Goal: Task Accomplishment & Management: Manage account settings

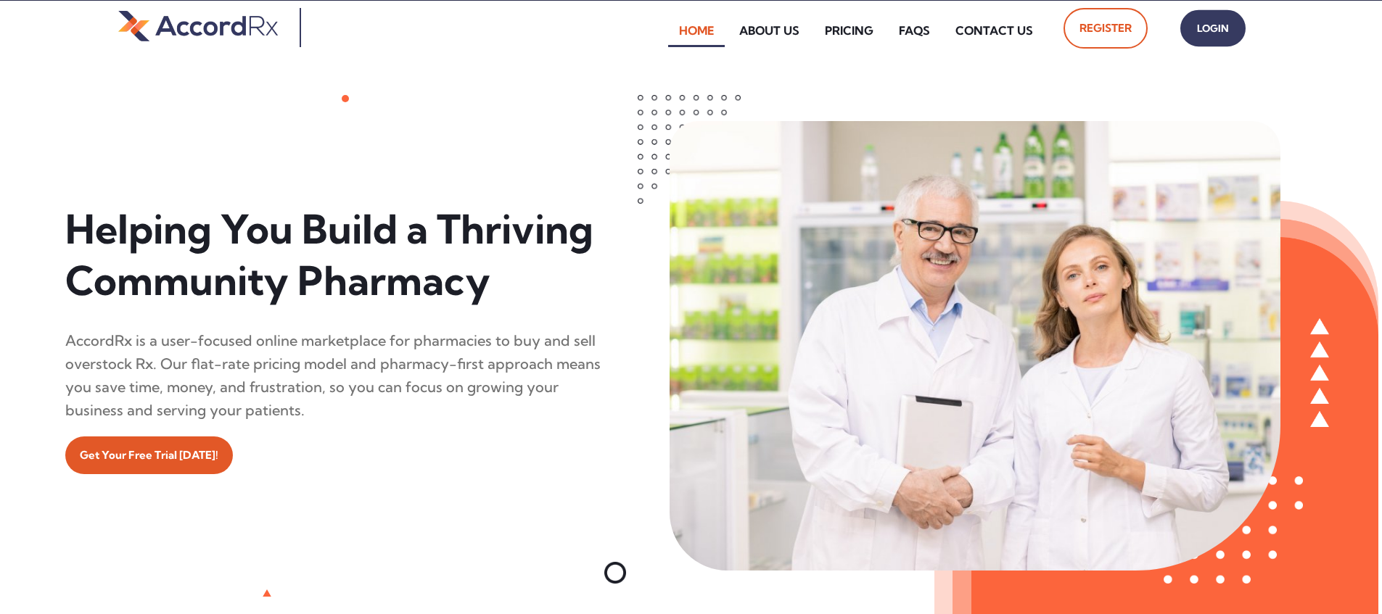
click at [662, 28] on span "Login" at bounding box center [1212, 28] width 36 height 21
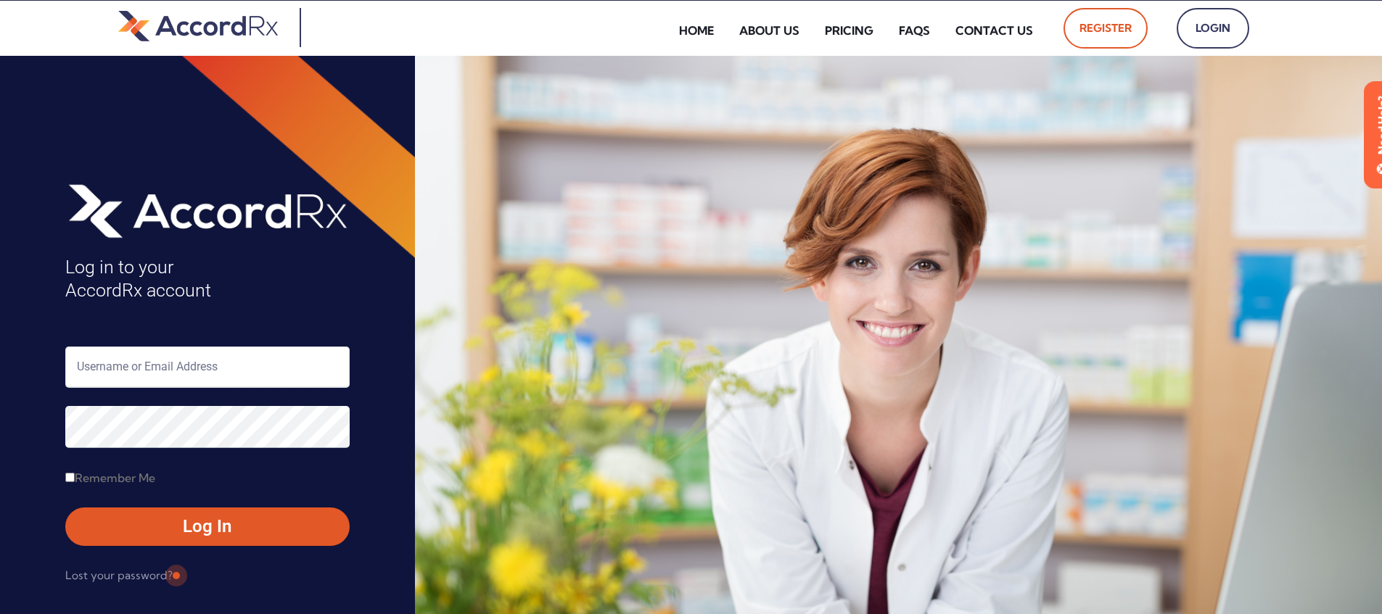
click at [141, 371] on input "text" at bounding box center [207, 367] width 284 height 41
type input "ARX-[PERSON_NAME]"
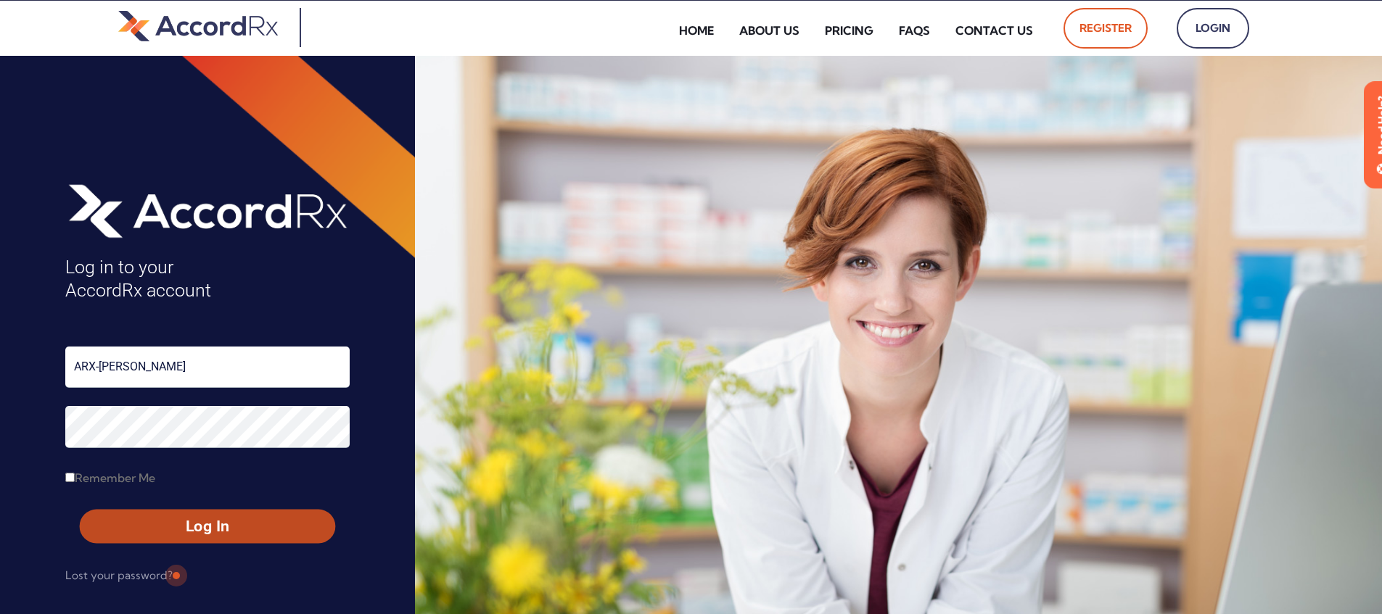
click at [175, 529] on span "Log In" at bounding box center [207, 526] width 229 height 21
